Goal: Task Accomplishment & Management: Manage account settings

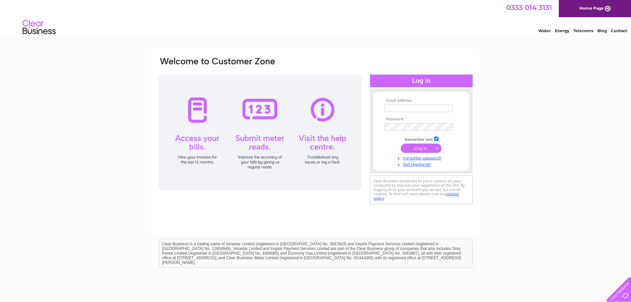
type input "[EMAIL_ADDRESS][DOMAIN_NAME]"
click at [425, 149] on input "submit" at bounding box center [421, 147] width 41 height 9
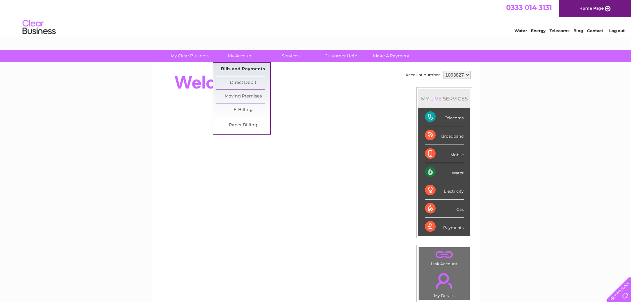
click at [248, 70] on link "Bills and Payments" at bounding box center [243, 69] width 55 height 13
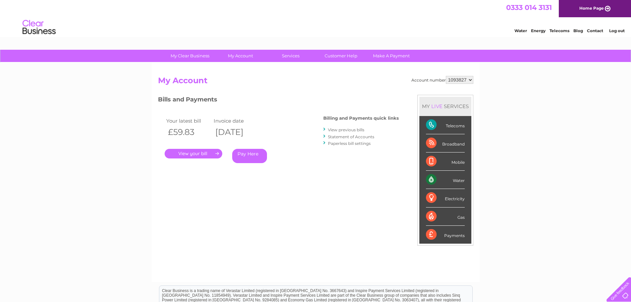
click at [206, 155] on link "." at bounding box center [194, 154] width 58 height 10
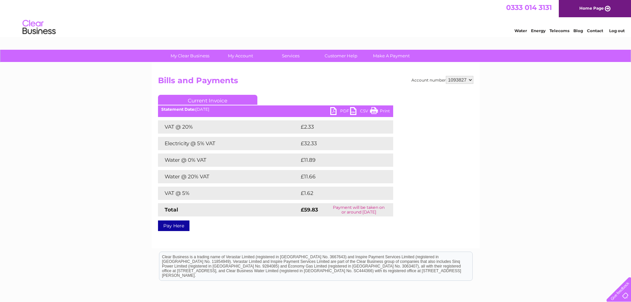
click at [342, 111] on link "PDF" at bounding box center [340, 112] width 20 height 10
